Goal: Transaction & Acquisition: Purchase product/service

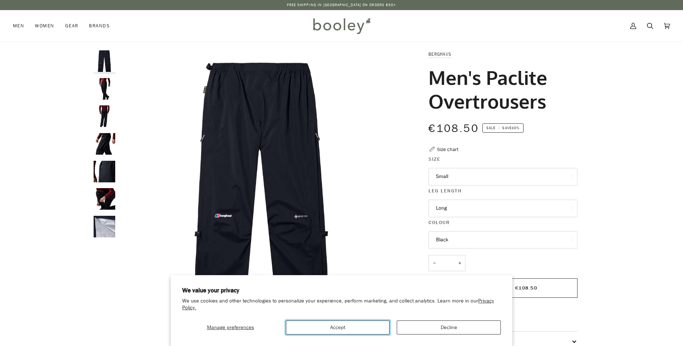
click at [333, 328] on button "Accept" at bounding box center [338, 328] width 104 height 14
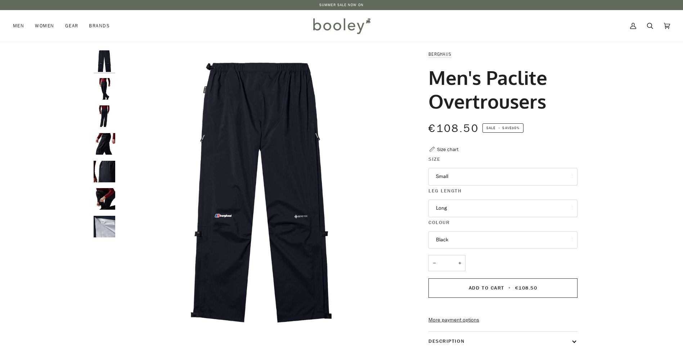
click at [462, 177] on button "Small" at bounding box center [502, 177] width 149 height 18
click at [442, 250] on link "XL" at bounding box center [503, 248] width 148 height 18
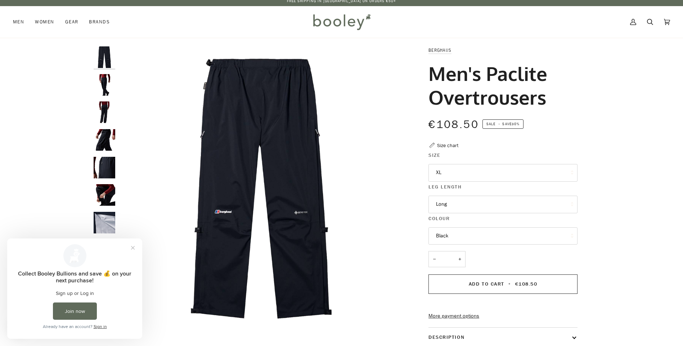
scroll to position [4, 0]
click at [134, 247] on button "Close prompt" at bounding box center [132, 248] width 13 height 13
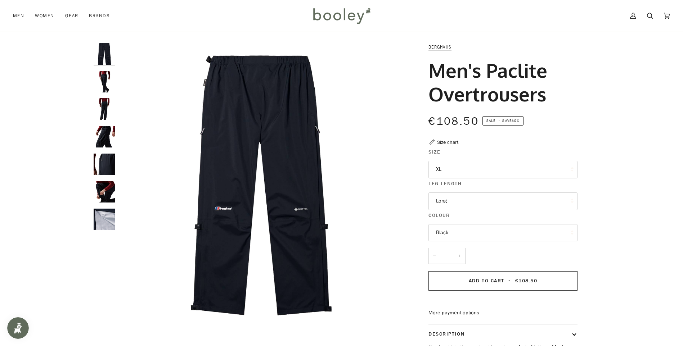
scroll to position [0, 0]
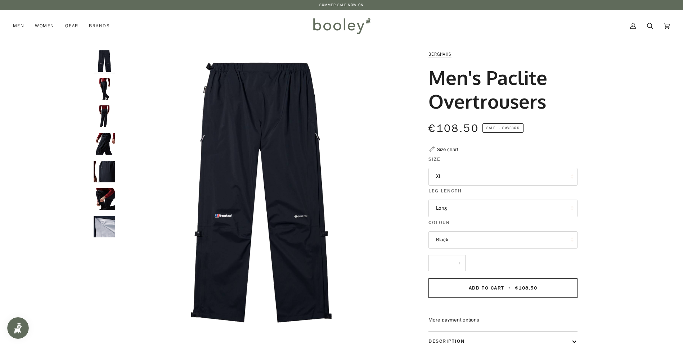
click at [471, 178] on button "XL" at bounding box center [502, 177] width 149 height 18
click at [486, 211] on button "Long" at bounding box center [502, 209] width 149 height 18
click at [488, 210] on button "Long" at bounding box center [502, 209] width 149 height 18
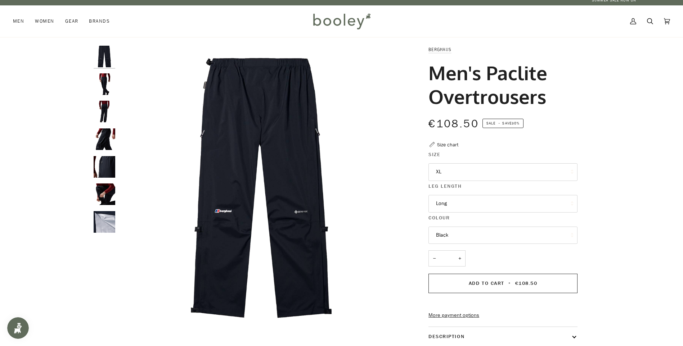
scroll to position [4, 0]
click at [102, 54] on img "Berghaus Men's Paclite Overtrousers - Booley Galway" at bounding box center [105, 57] width 22 height 22
click at [105, 87] on img "Berghaus Men's Paclite Overtrousers - Booley Galway" at bounding box center [105, 85] width 22 height 22
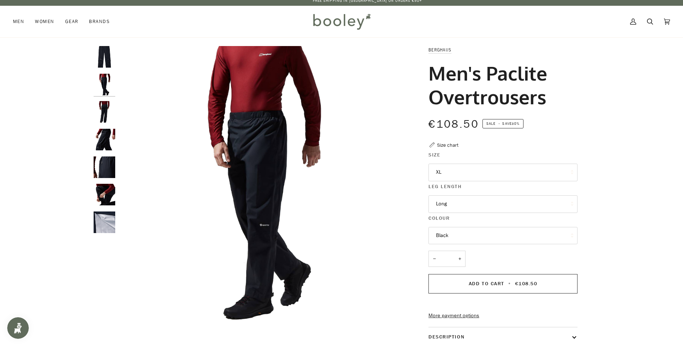
click at [105, 108] on img "Berghaus Men's Paclite Overtrousers - Booley Galway" at bounding box center [105, 112] width 22 height 22
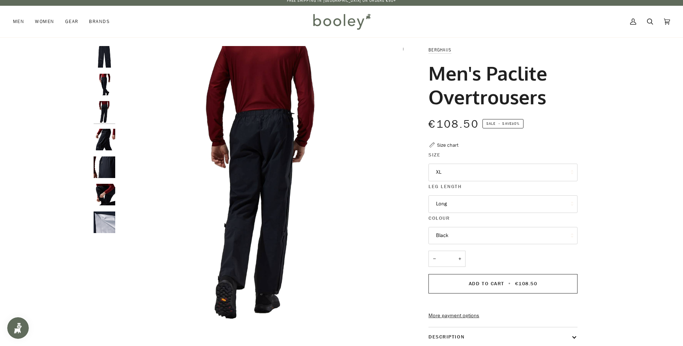
click at [98, 139] on img "Berghaus Men's Paclite Overtrousers - Booley Galway" at bounding box center [105, 140] width 22 height 22
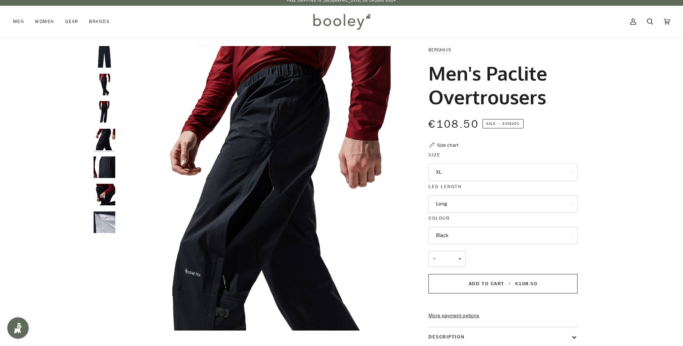
click at [108, 166] on img "Berghaus Men's Paclite Overtrousers - Booley Galway" at bounding box center [105, 168] width 22 height 22
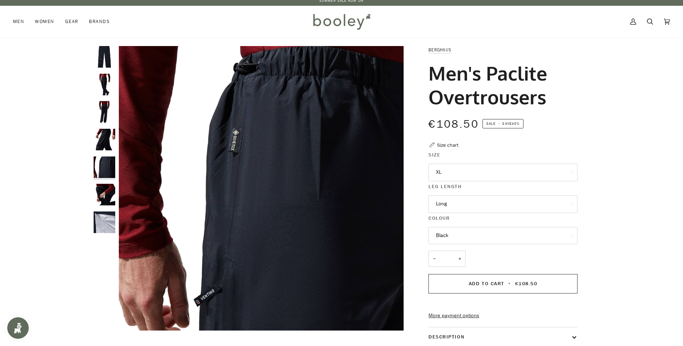
click at [109, 192] on img "Berghaus Men's Paclite Overtrousers - Booley Galway" at bounding box center [105, 195] width 22 height 22
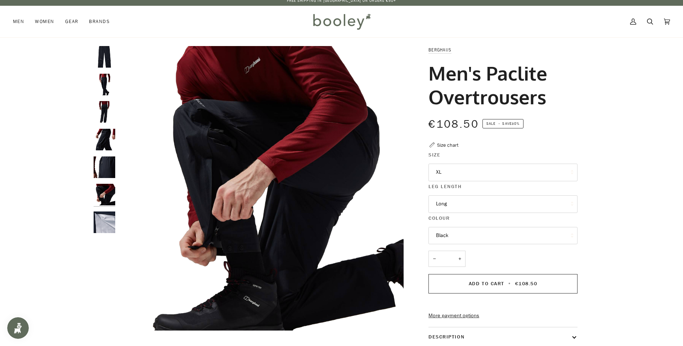
click at [105, 221] on img "Berghaus Men's Paclite Overtrousers - Booley Galway" at bounding box center [105, 223] width 22 height 22
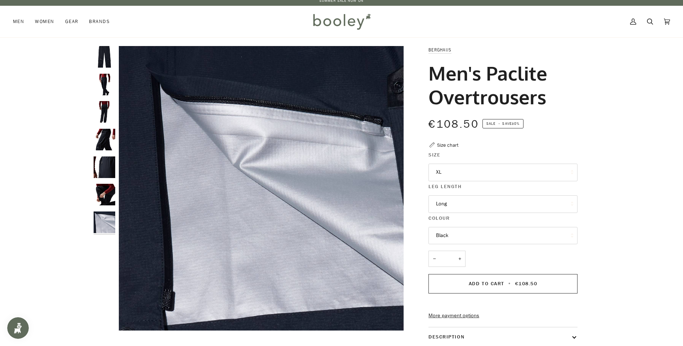
click at [106, 198] on img "Berghaus Men's Paclite Overtrousers - Booley Galway" at bounding box center [105, 195] width 22 height 22
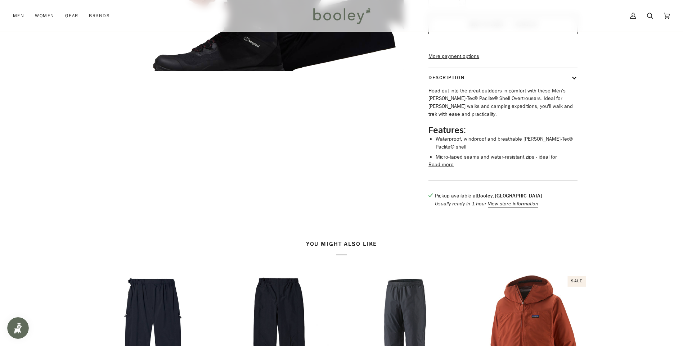
click at [438, 161] on button "Read more" at bounding box center [440, 165] width 25 height 8
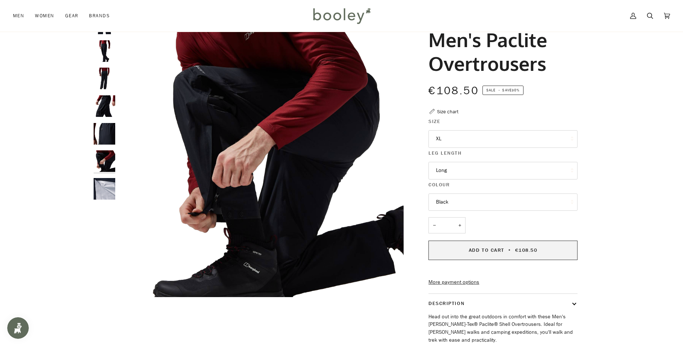
scroll to position [37, 0]
